Goal: Communication & Community: Answer question/provide support

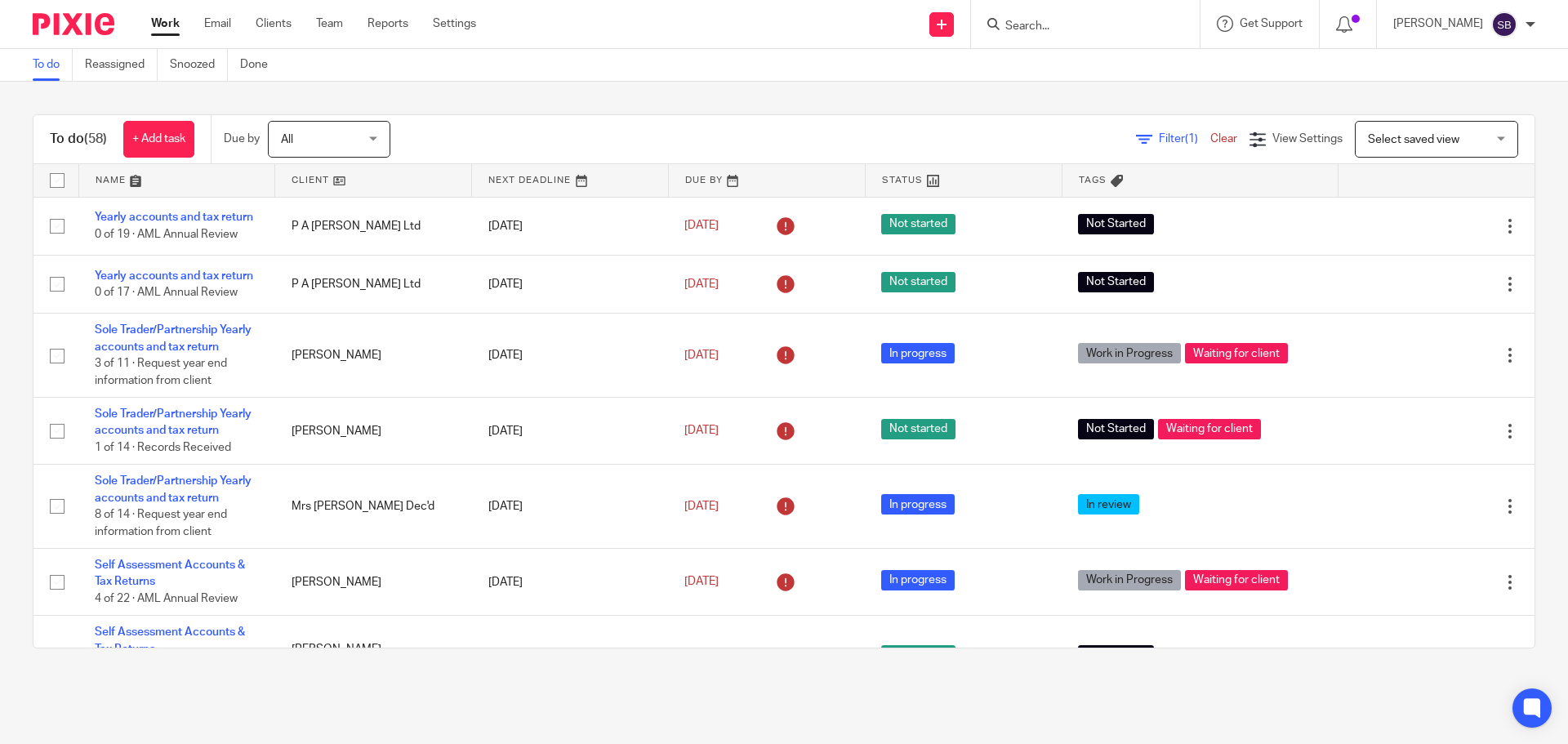
click at [1076, 28] on input "Search" at bounding box center [1077, 26] width 147 height 15
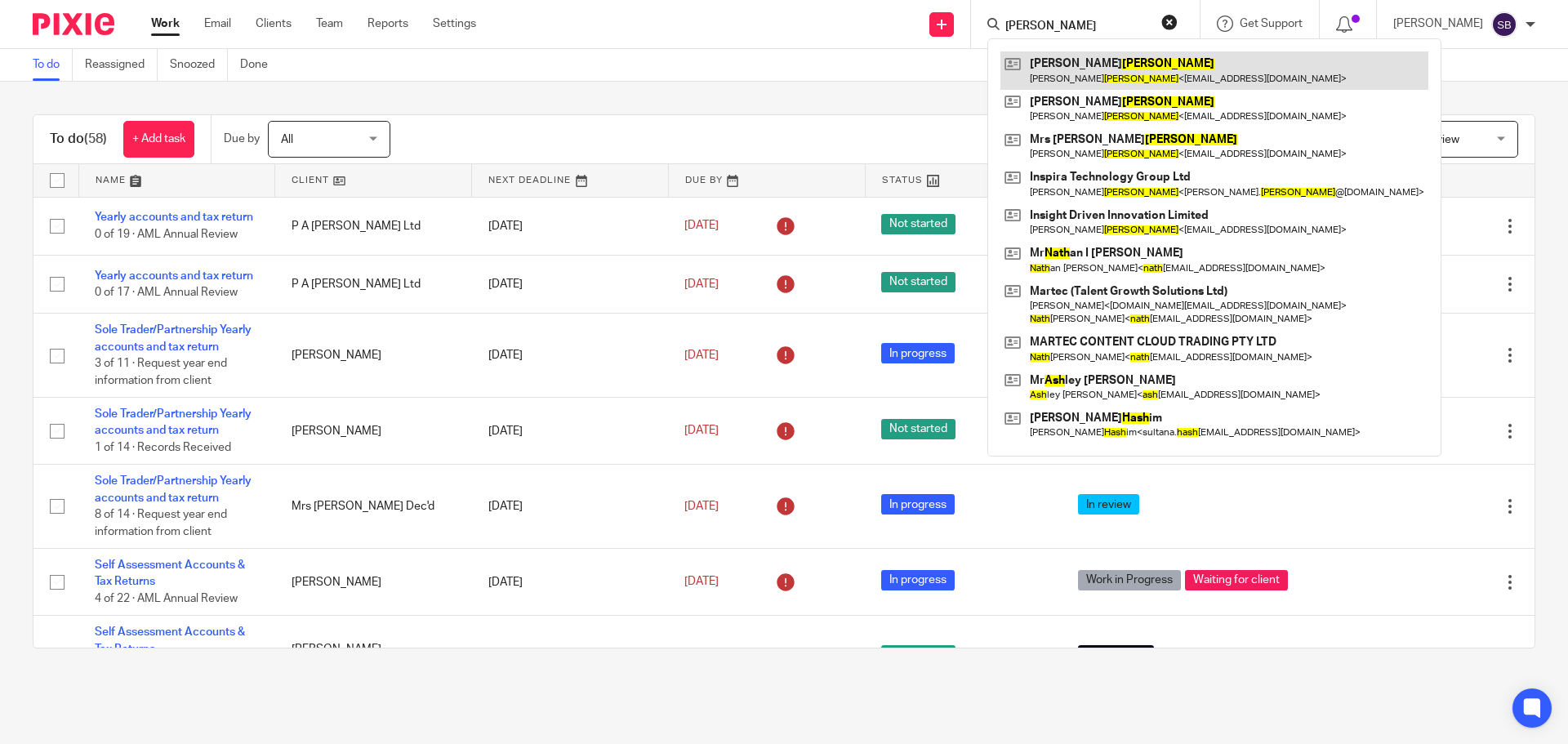
type input "nash"
click at [1090, 64] on link at bounding box center [1214, 69] width 428 height 37
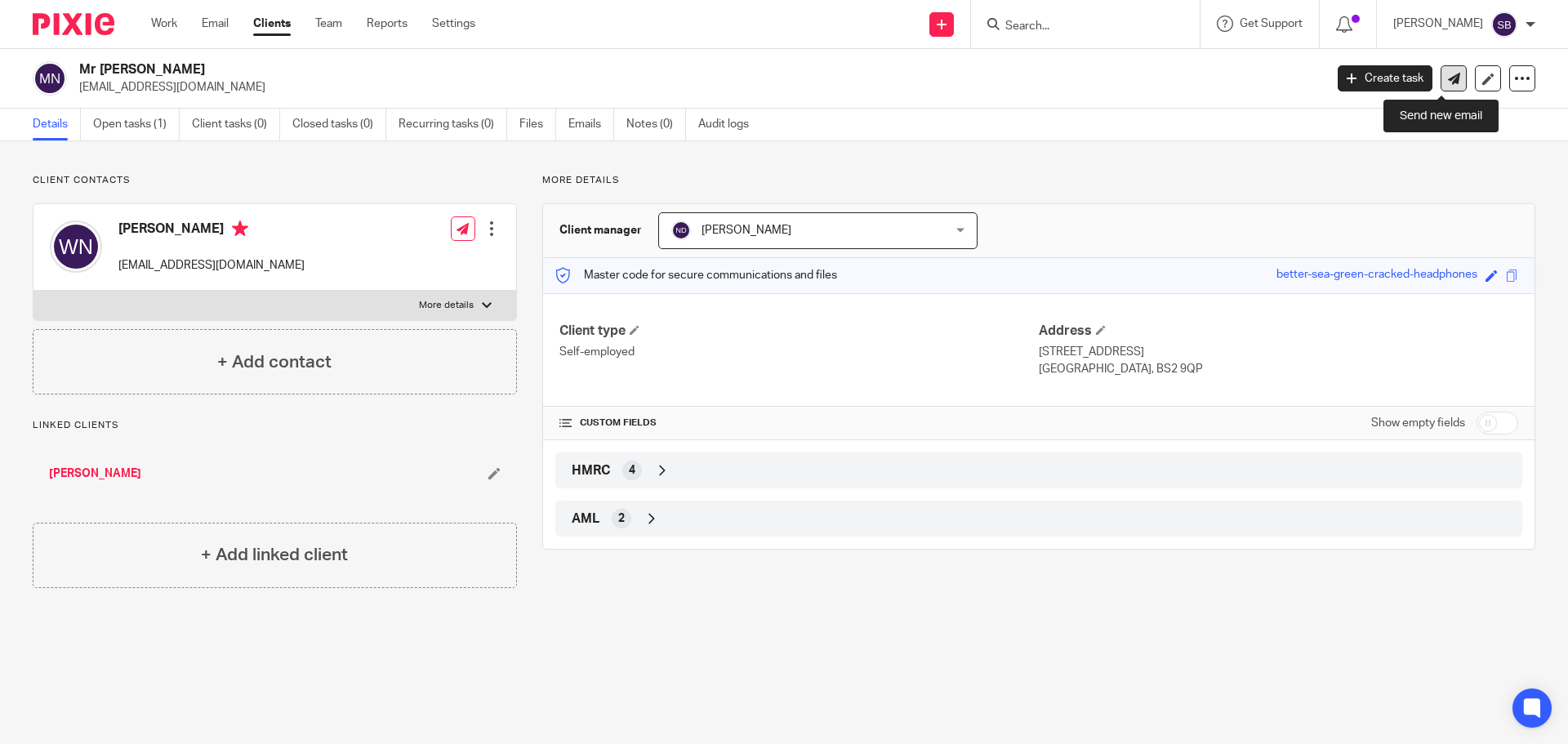
click at [1447, 80] on icon at bounding box center [1453, 79] width 12 height 12
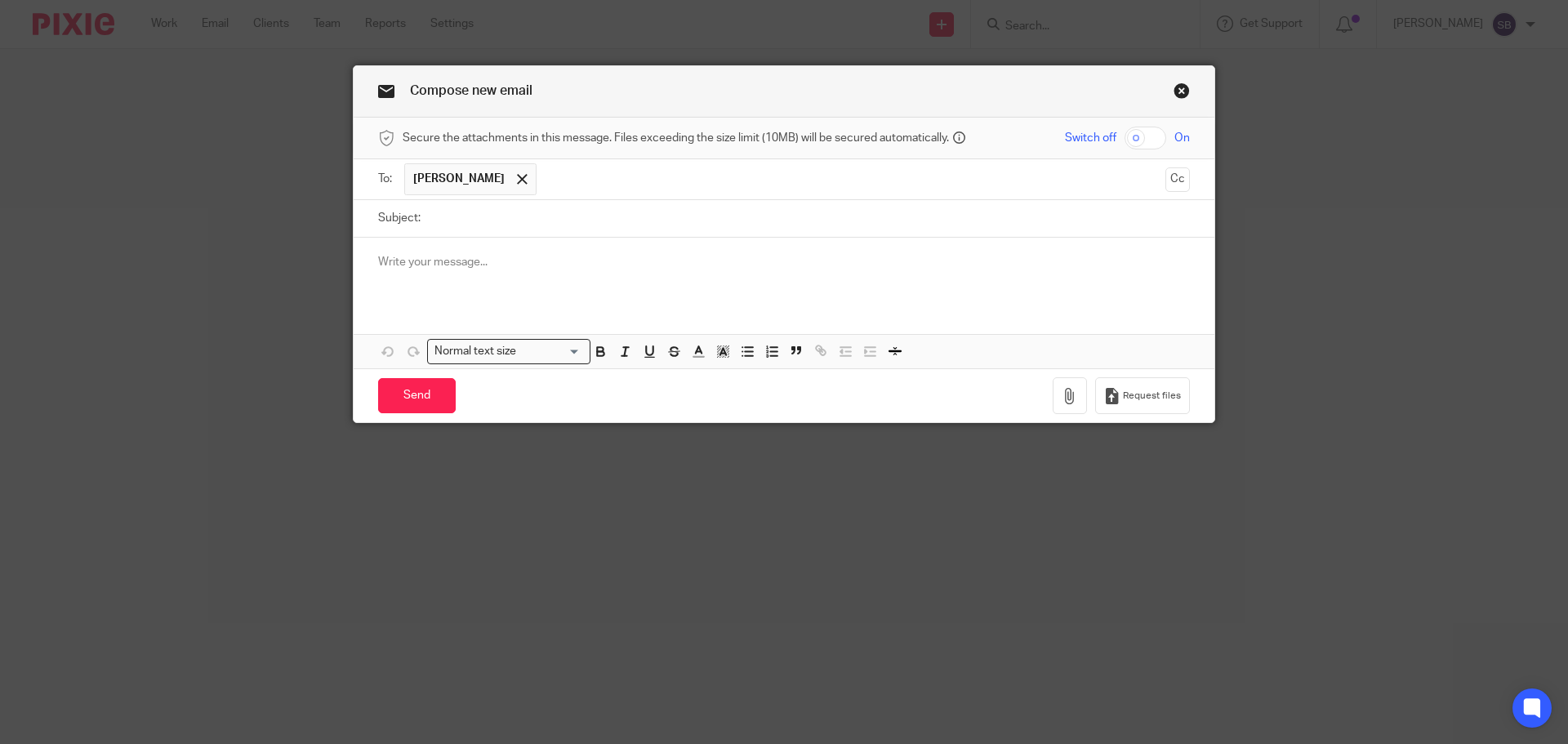
click at [482, 222] on input "Subject:" at bounding box center [808, 218] width 761 height 37
type input "bank details"
click at [378, 257] on p at bounding box center [784, 262] width 812 height 16
click at [850, 281] on p "It looks as if there may be a tax refund due to you, please could you send me t…" at bounding box center [784, 278] width 812 height 16
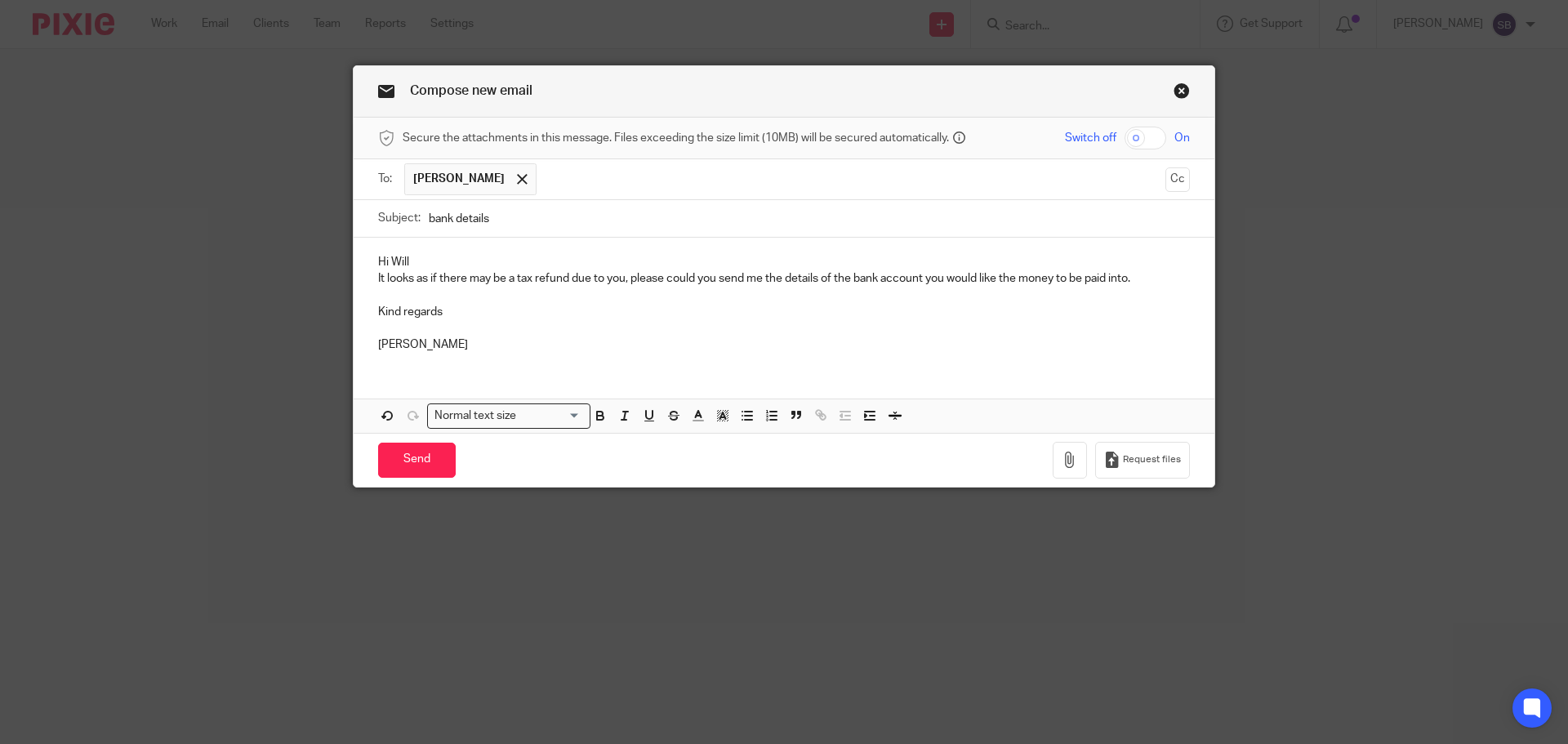
click at [422, 261] on p "Hi Will" at bounding box center [784, 262] width 812 height 16
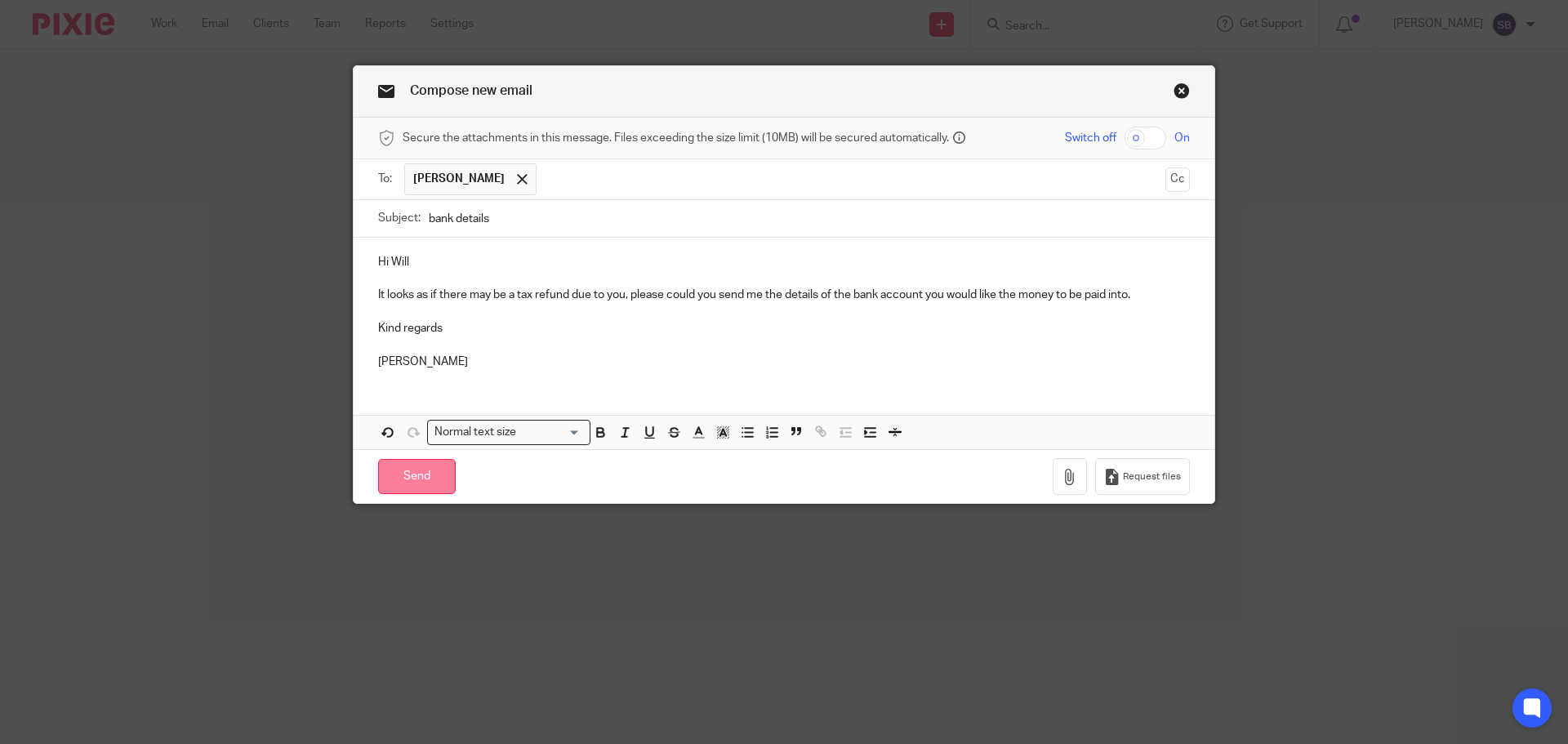
click at [402, 477] on input "Send" at bounding box center [416, 477] width 78 height 35
